Goal: Information Seeking & Learning: Find specific fact

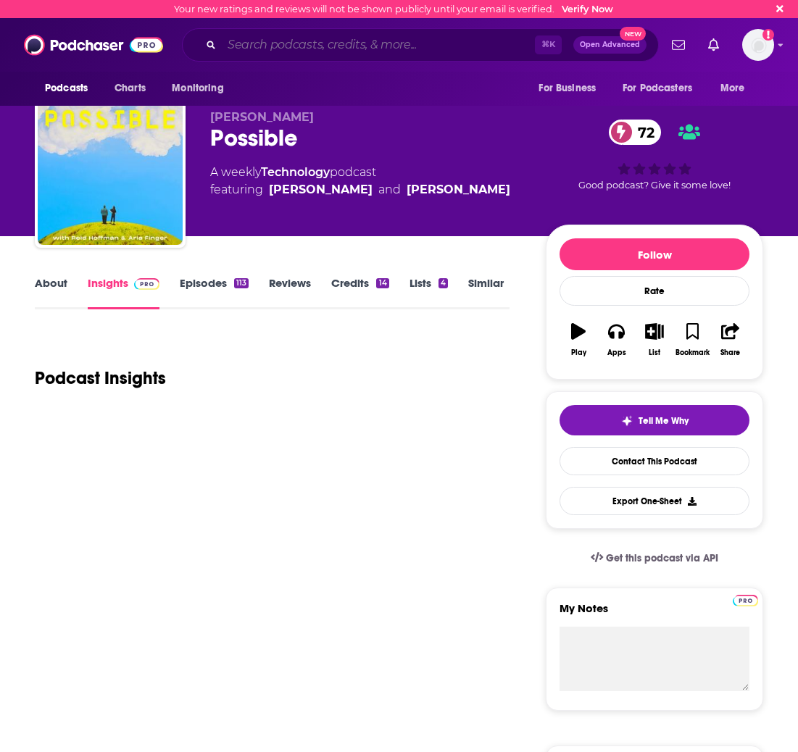
click at [302, 38] on input "Search podcasts, credits, & more..." at bounding box center [378, 44] width 313 height 23
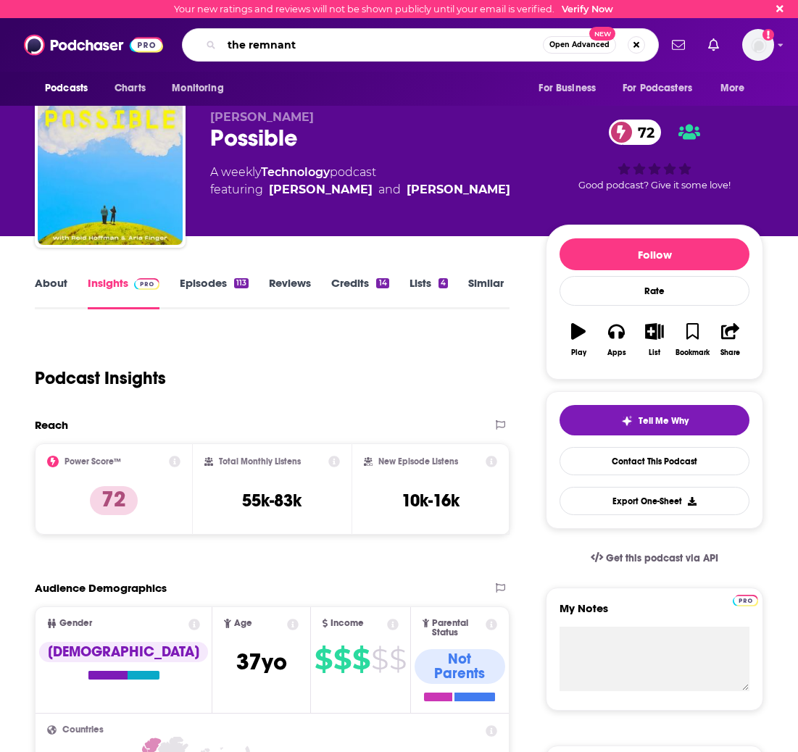
type input "the remnant"
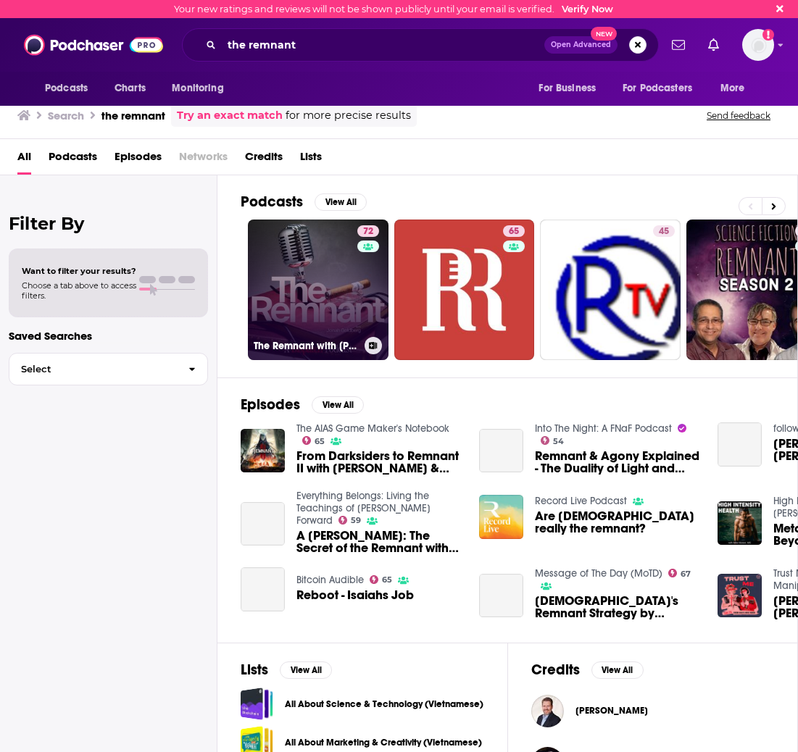
click at [305, 282] on link "72 The Remnant with [PERSON_NAME]" at bounding box center [318, 290] width 141 height 141
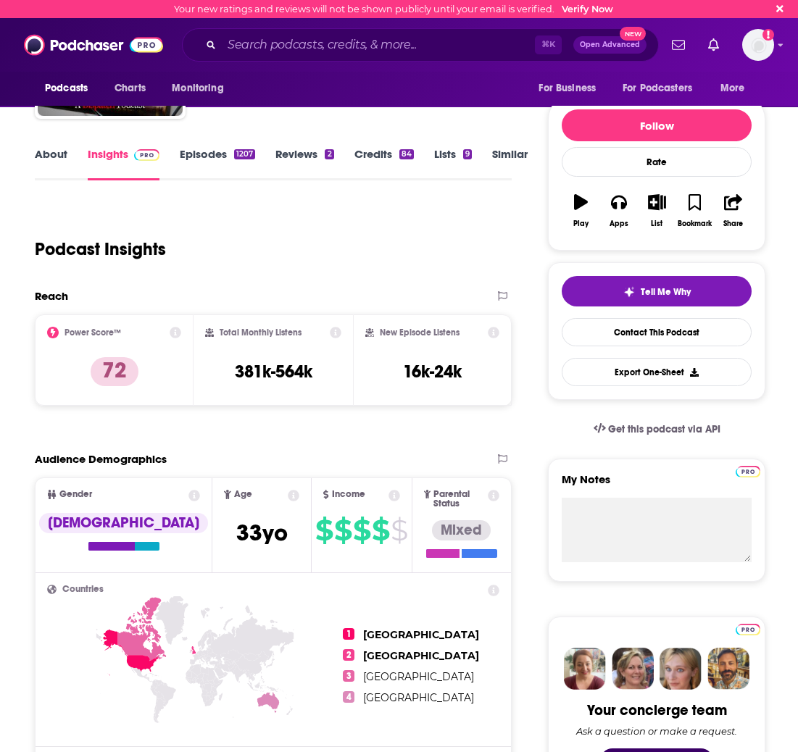
scroll to position [59, 0]
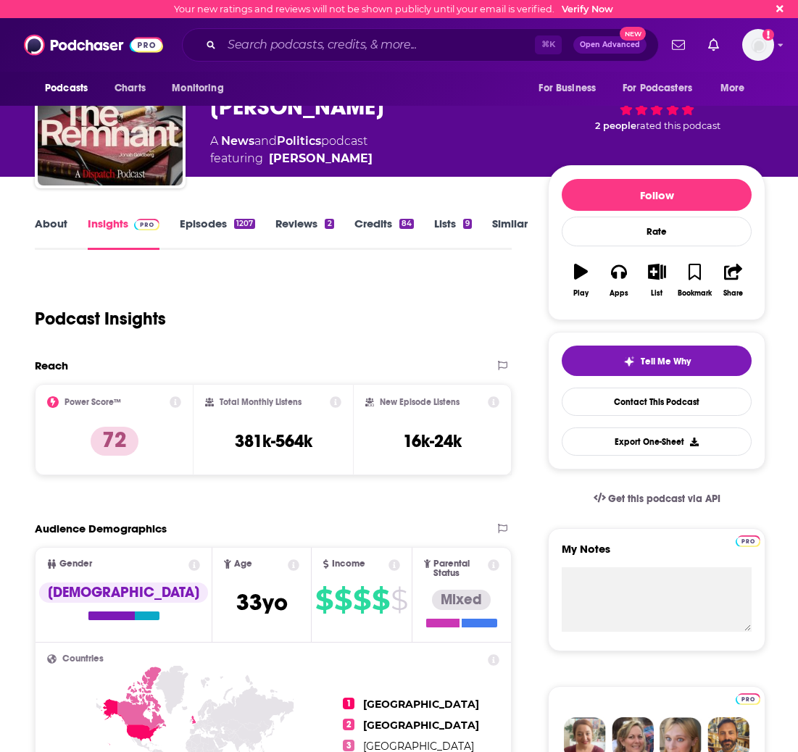
click at [204, 230] on link "Episodes 1207" at bounding box center [217, 233] width 75 height 33
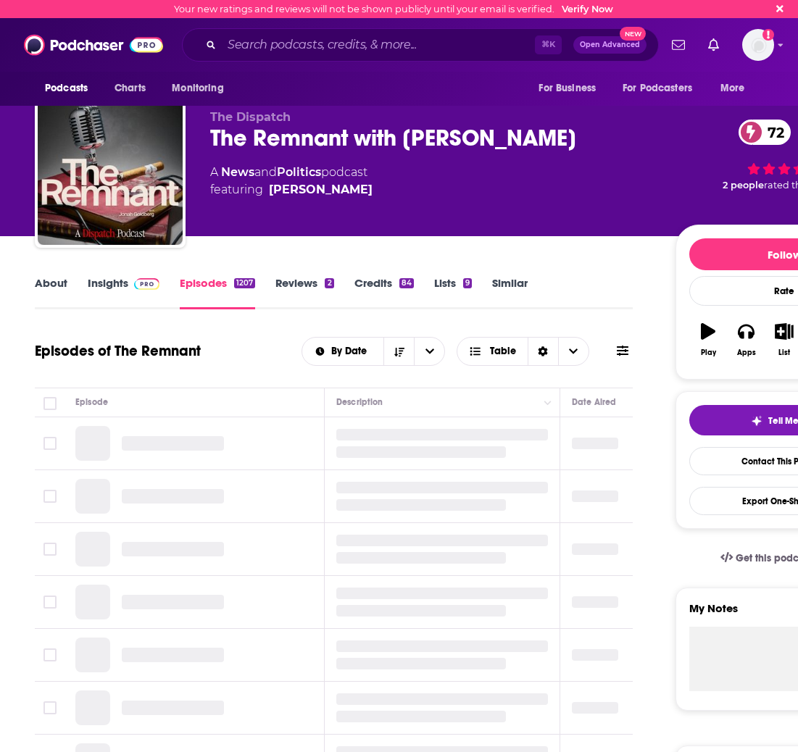
scroll to position [75, 0]
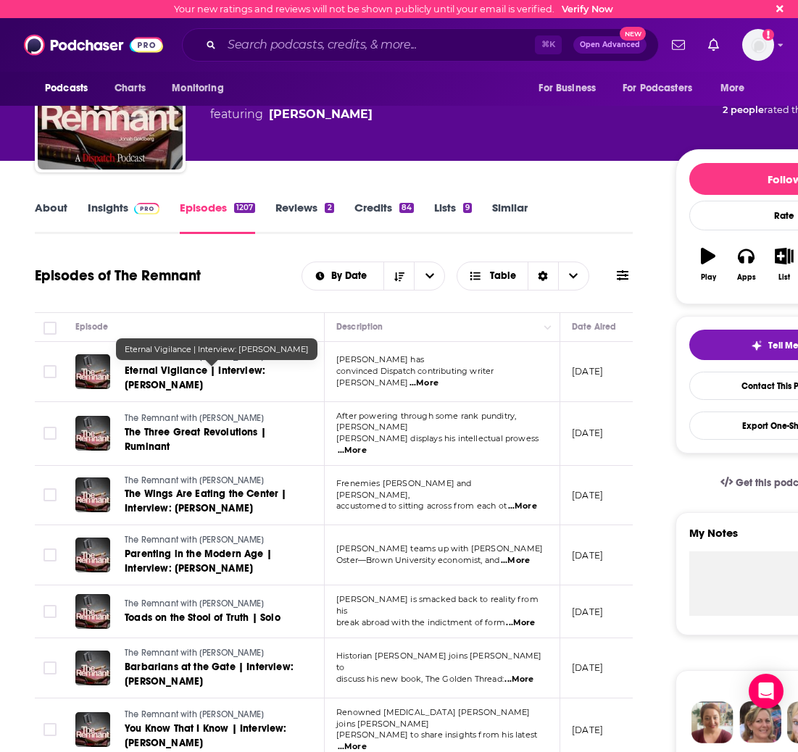
click at [251, 375] on span "Eternal Vigilance | Interview: [PERSON_NAME]" at bounding box center [195, 378] width 141 height 27
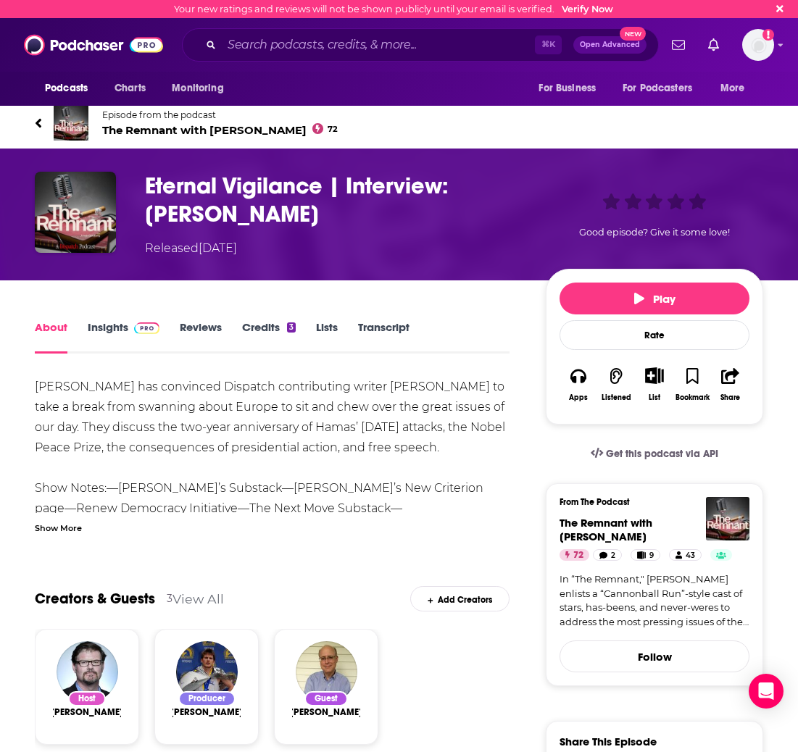
click at [382, 339] on link "Transcript" at bounding box center [383, 336] width 51 height 33
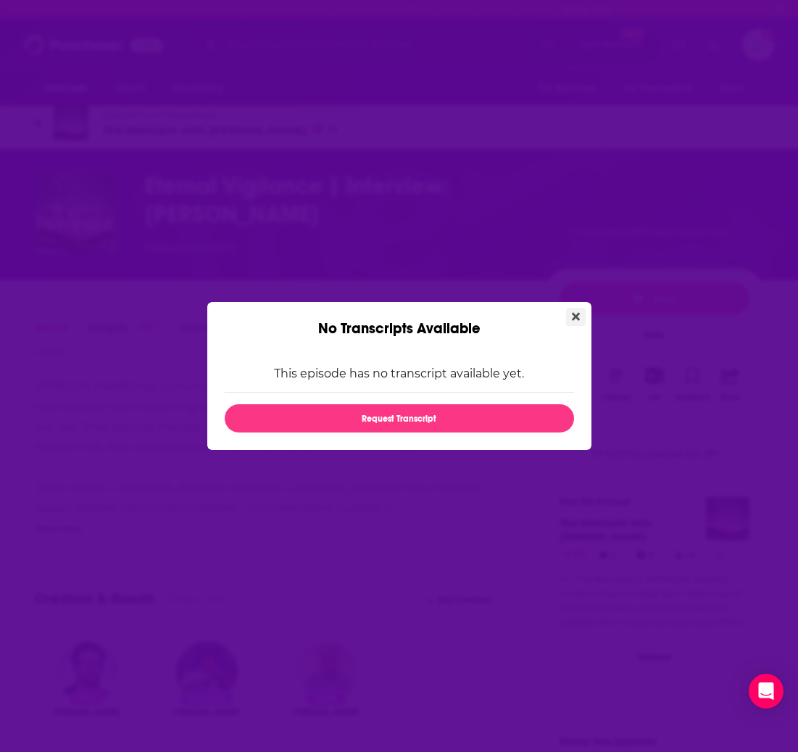
click at [572, 315] on icon "Close" at bounding box center [576, 317] width 8 height 12
